Goal: Use online tool/utility: Use online tool/utility

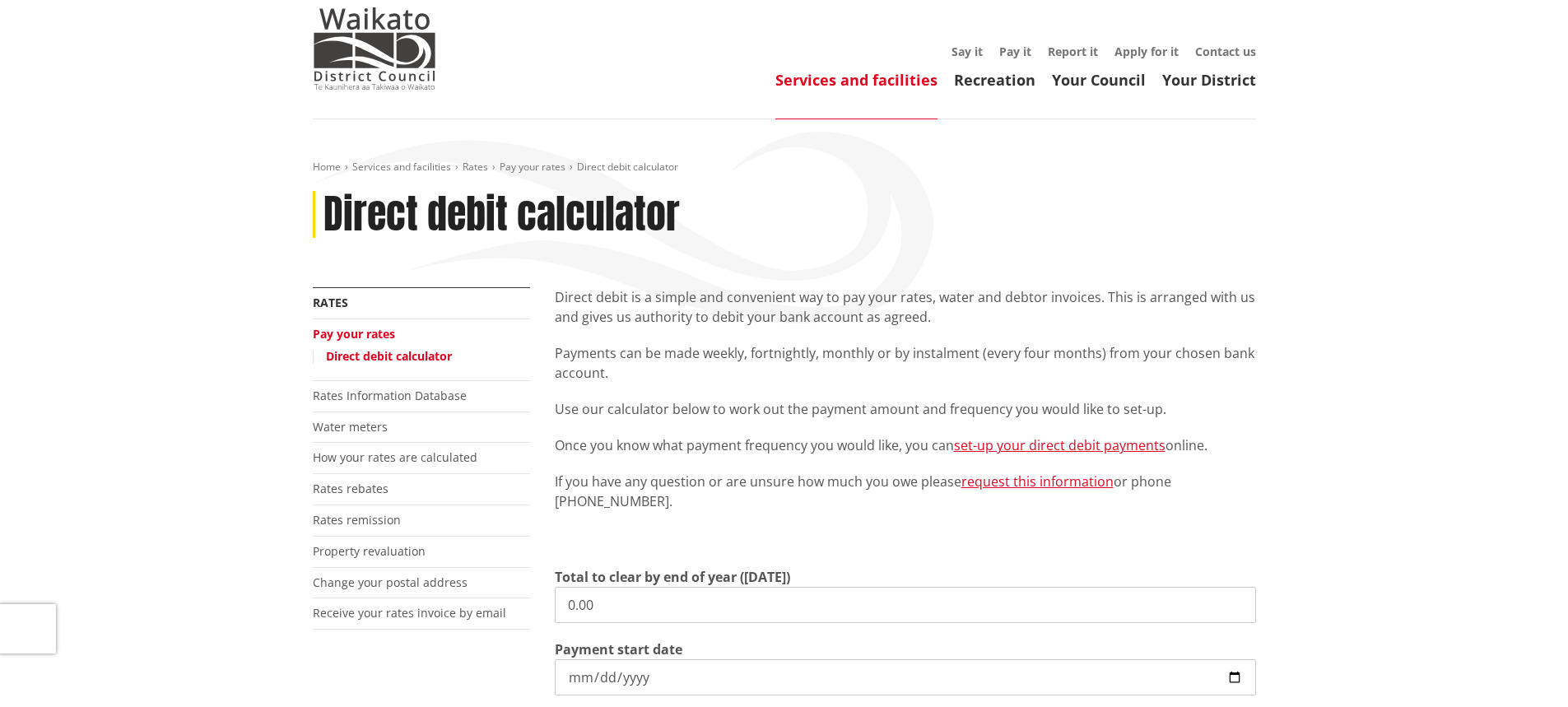
scroll to position [83, 0]
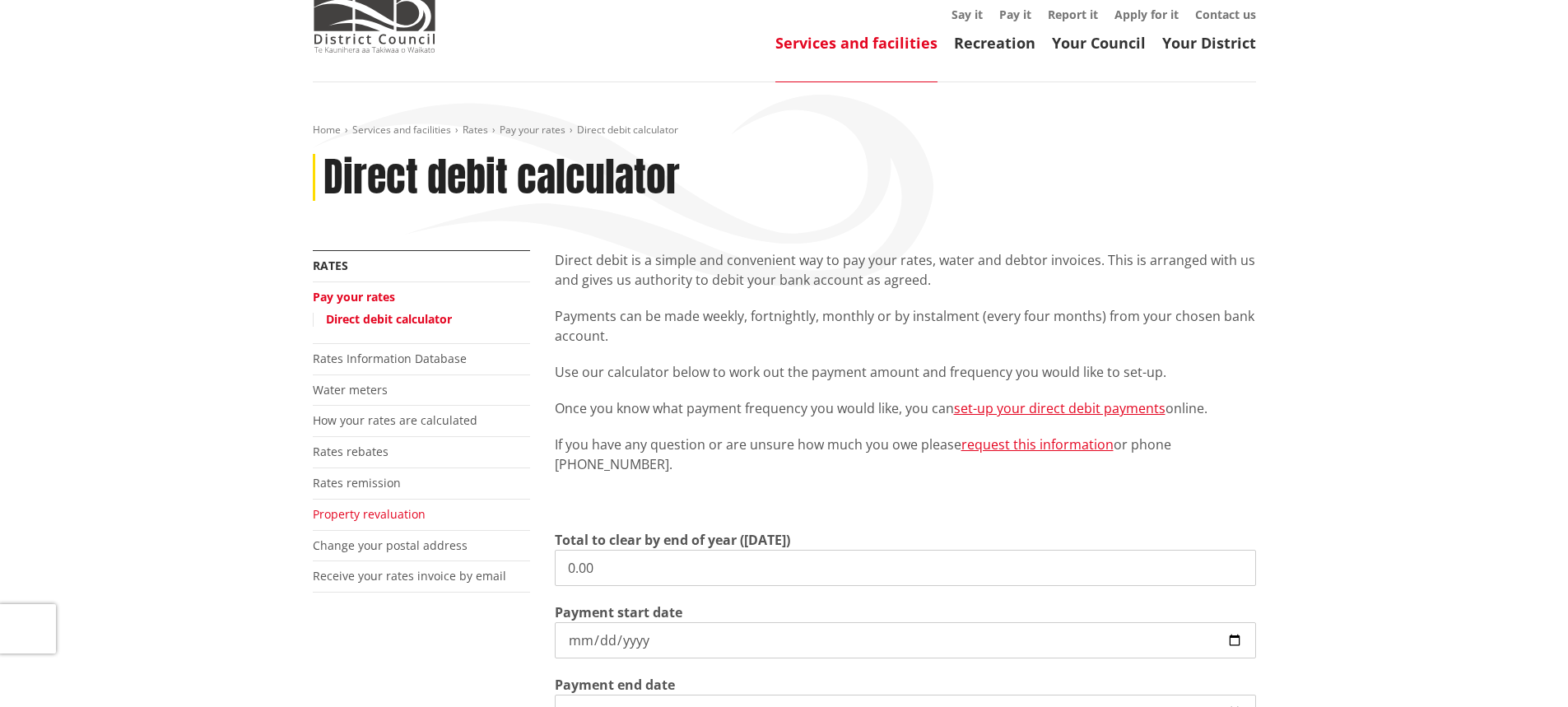
drag, startPoint x: 658, startPoint y: 566, endPoint x: 343, endPoint y: 518, distance: 318.6
click at [355, 523] on div "More from this section Rates Pay your rates Direct debit calculator Rates Infor…" at bounding box center [784, 588] width 968 height 677
type input "3,545.83"
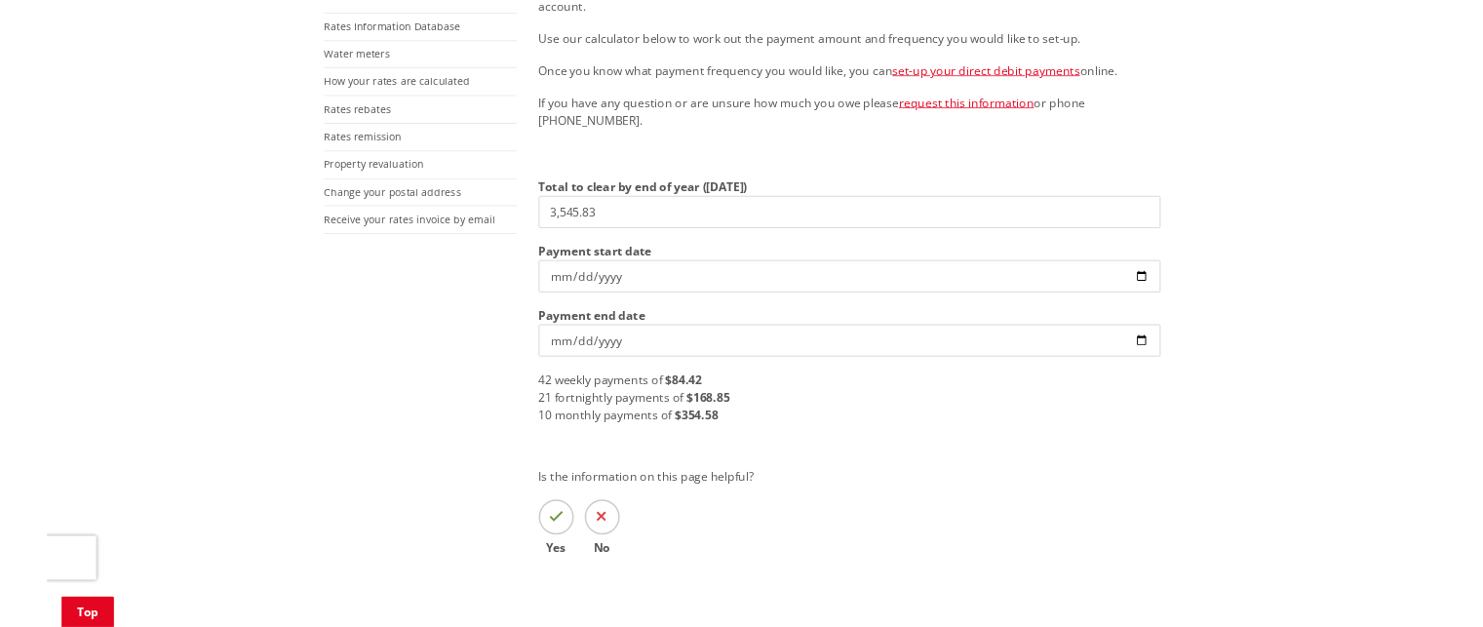
scroll to position [488, 0]
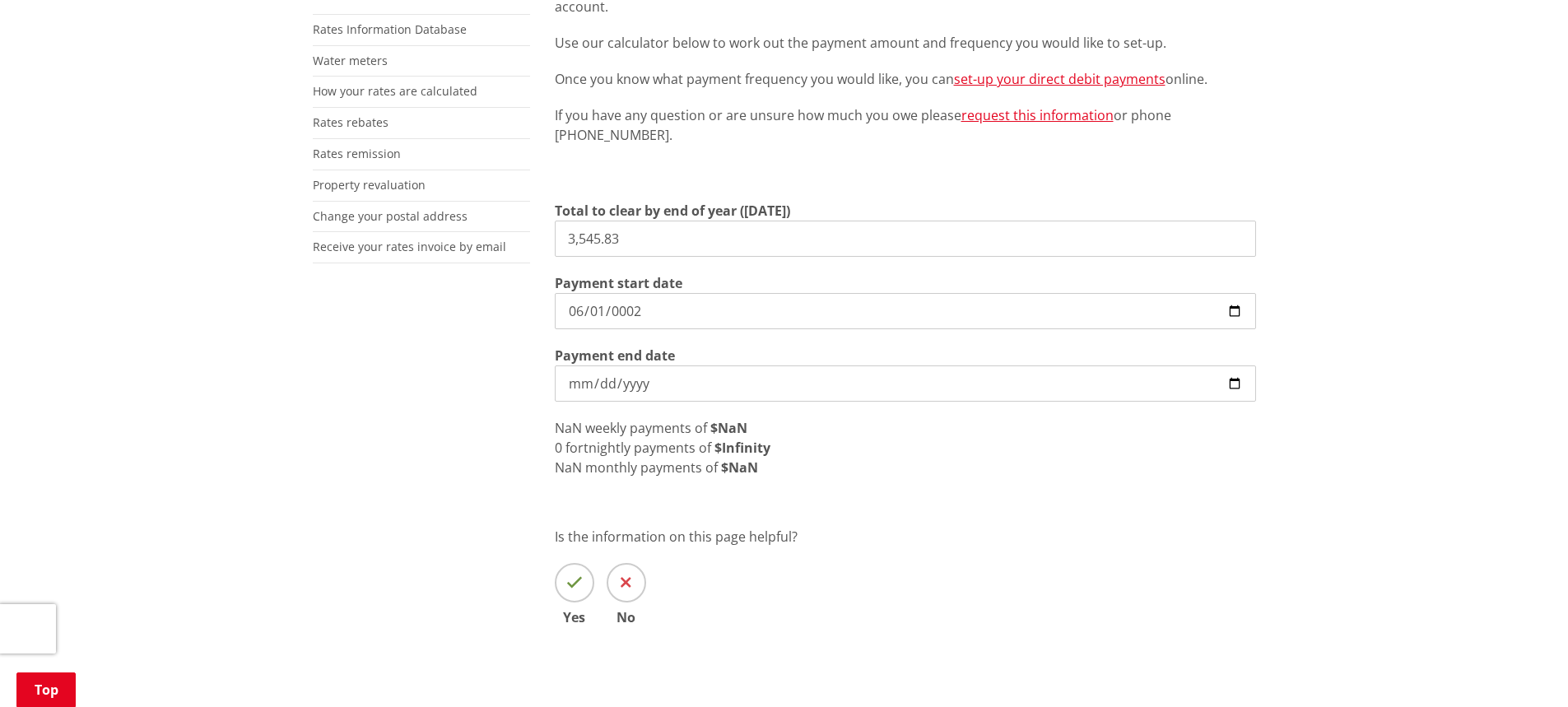
type input "0020-06-01"
type input "[DATE]"
click at [624, 391] on input "[DATE]" at bounding box center [905, 383] width 701 height 36
type input "[DATE]"
click at [939, 437] on div "52 weekly payments of $68.19" at bounding box center [905, 427] width 701 height 19
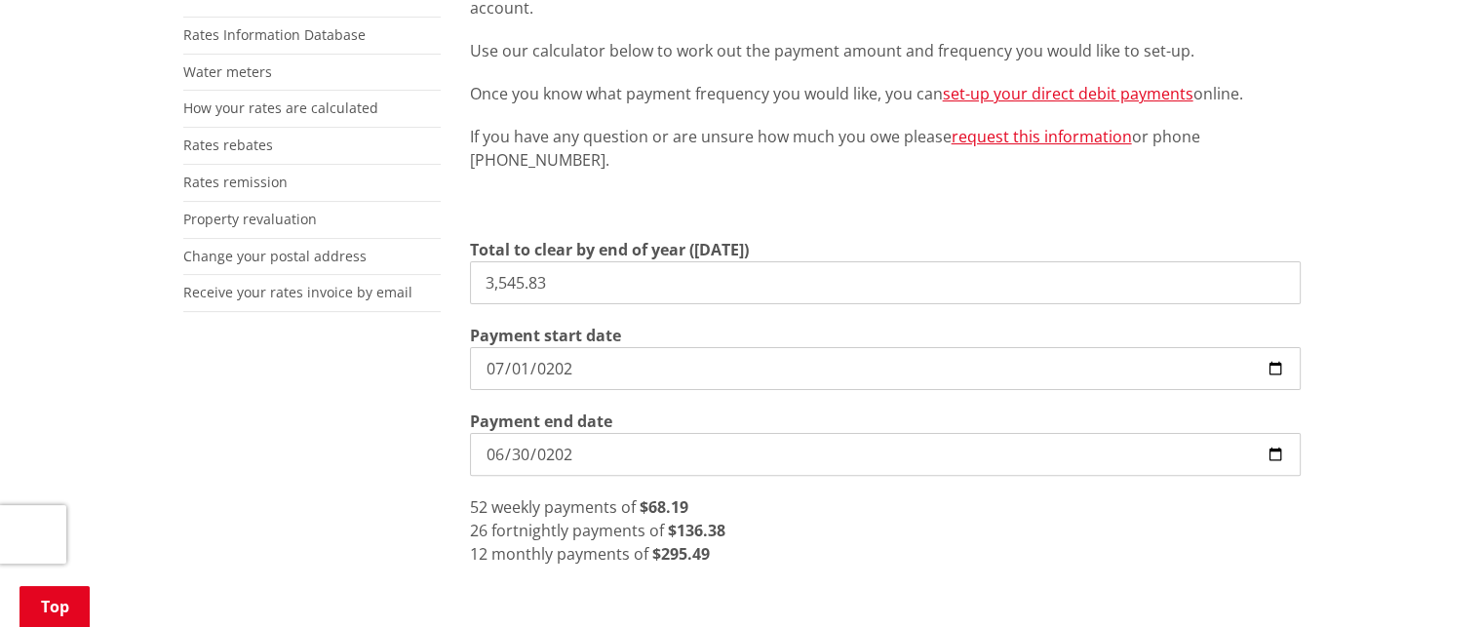
click at [842, 264] on input "3,545.83" at bounding box center [885, 282] width 831 height 43
click at [842, 279] on input "3,545.83" at bounding box center [885, 282] width 831 height 43
click at [818, 502] on div "52 weekly payments of $68.19" at bounding box center [885, 506] width 831 height 23
click at [605, 170] on p "If you have any question or are unsure how much you owe please request this inf…" at bounding box center [885, 148] width 831 height 47
click at [598, 147] on p "If you have any question or are unsure how much you owe please request this inf…" at bounding box center [885, 148] width 831 height 47
